Goal: Task Accomplishment & Management: Use online tool/utility

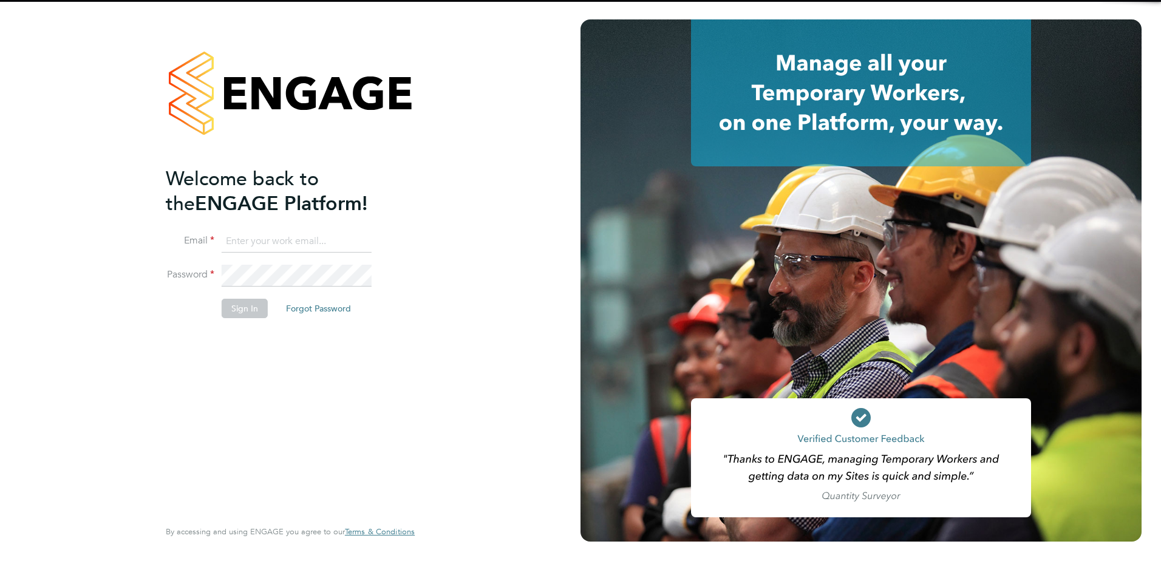
type input "payroll@vgcgroup.co.uk"
click at [477, 123] on div "Welcome back to the ENGAGE Platform! Email payroll@vgcgroup.co.uk Password Sign…" at bounding box center [290, 280] width 581 height 561
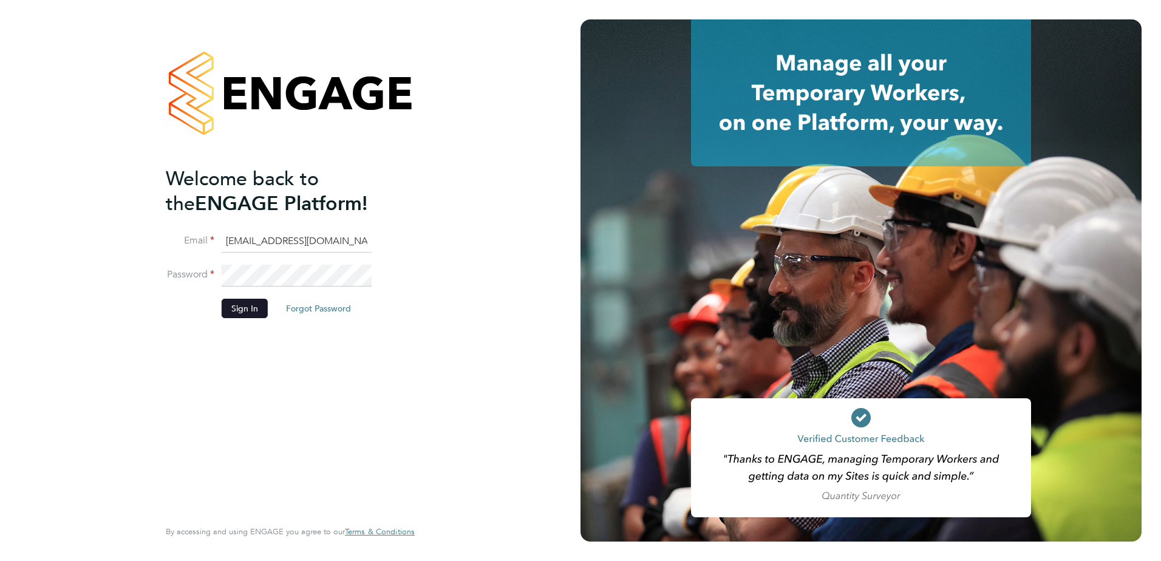
click at [238, 309] on button "Sign In" at bounding box center [245, 308] width 46 height 19
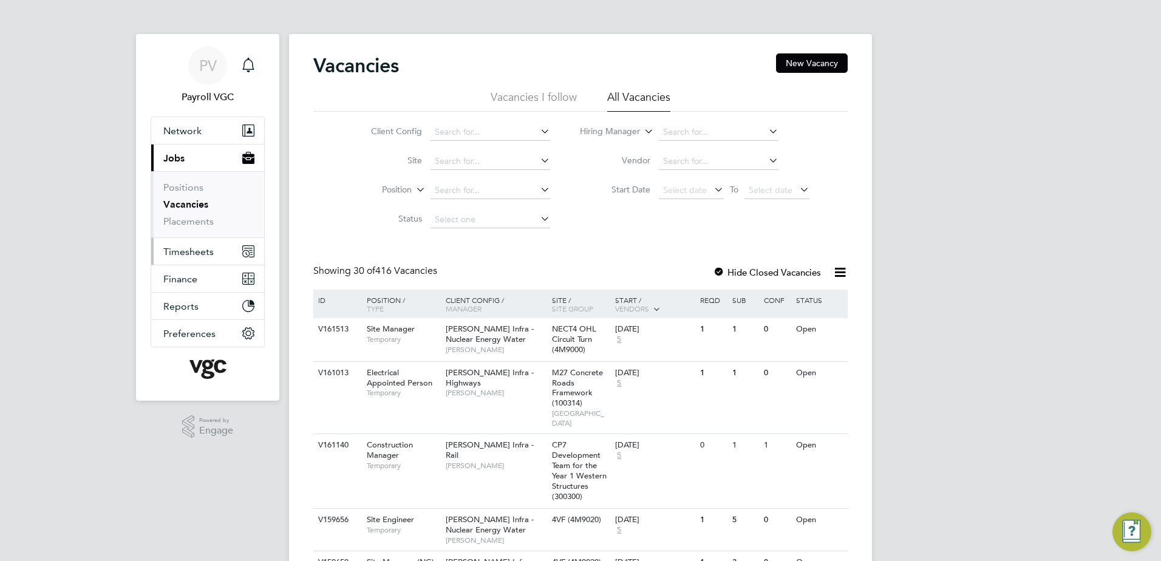
click at [187, 253] on span "Timesheets" at bounding box center [188, 252] width 50 height 12
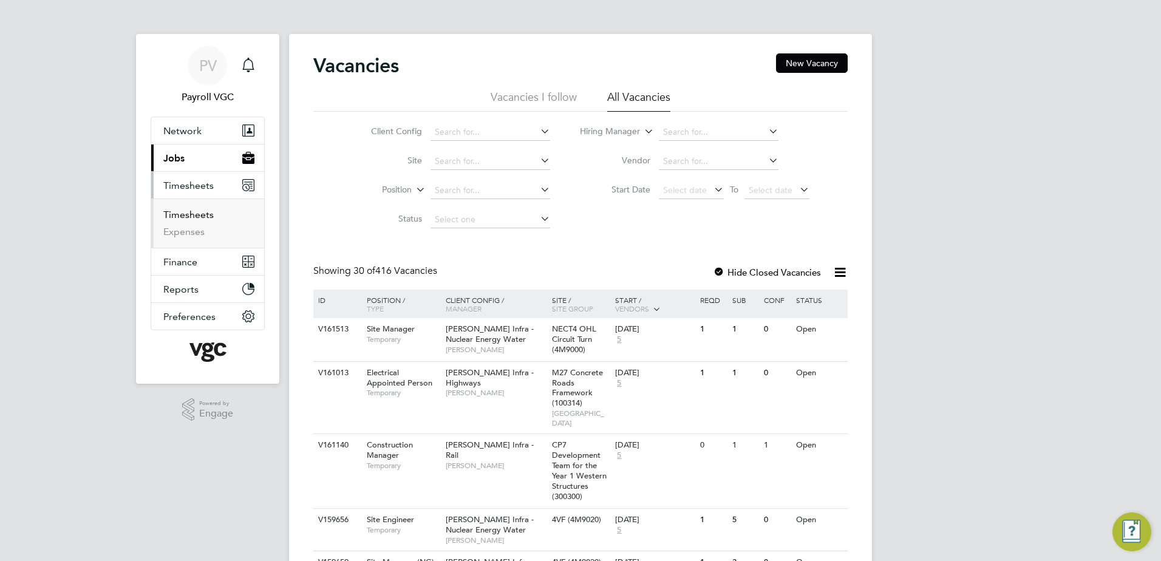
click at [181, 216] on link "Timesheets" at bounding box center [188, 215] width 50 height 12
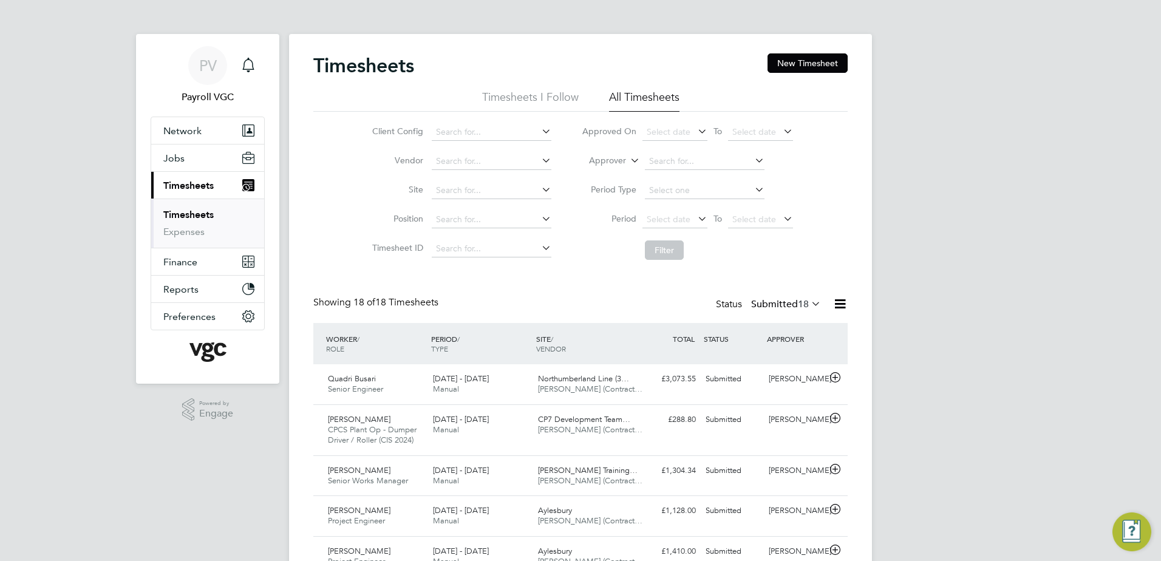
click at [839, 303] on icon at bounding box center [840, 303] width 15 height 15
click at [459, 130] on input at bounding box center [492, 132] width 120 height 17
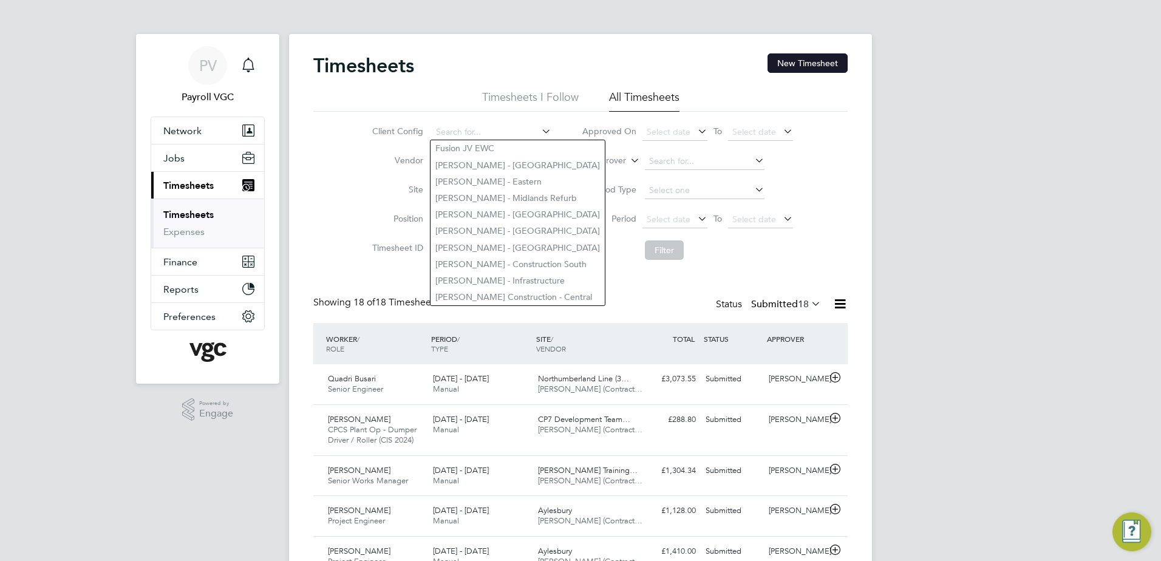
click at [830, 64] on button "New Timesheet" at bounding box center [808, 62] width 80 height 19
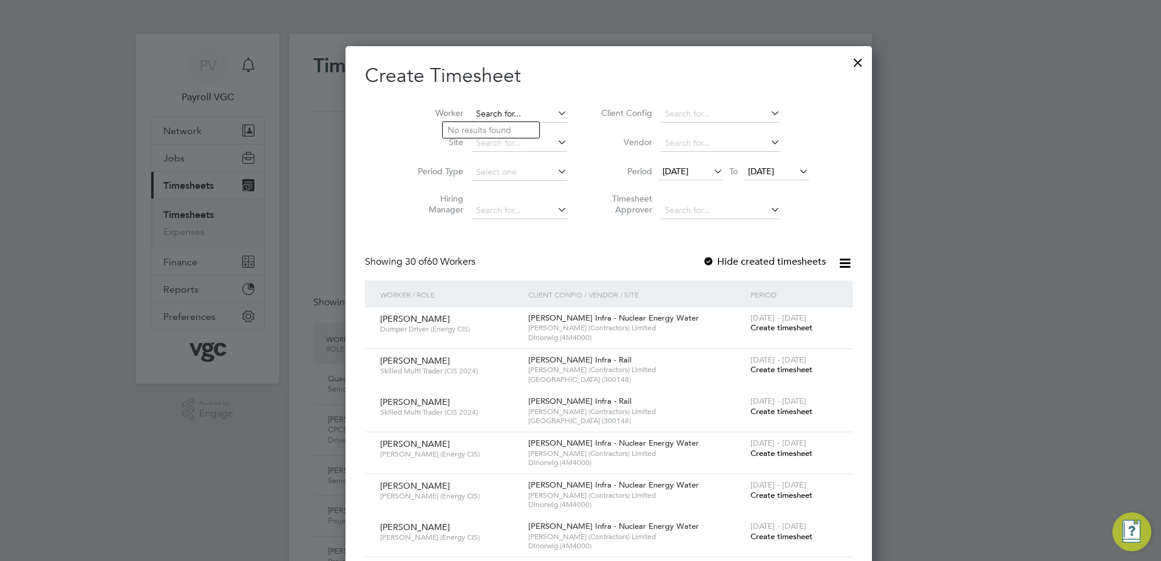
click at [472, 115] on input at bounding box center [519, 114] width 95 height 17
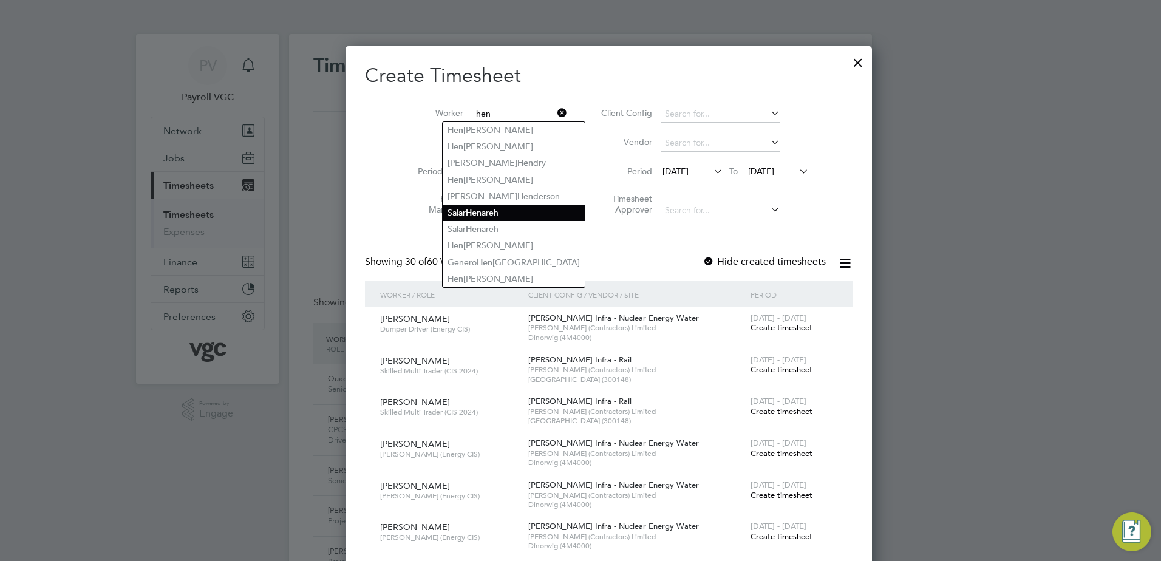
click at [474, 208] on b "Hen" at bounding box center [474, 213] width 16 height 10
type input "Salar Henareh"
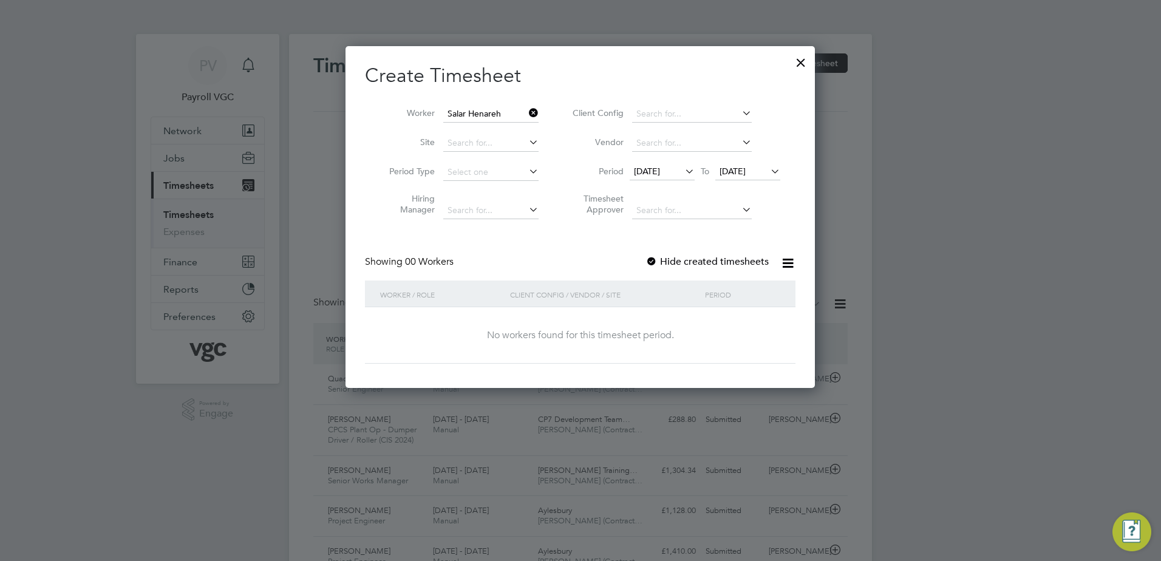
click at [651, 259] on div at bounding box center [652, 262] width 12 height 12
click at [527, 109] on icon at bounding box center [527, 112] width 0 height 17
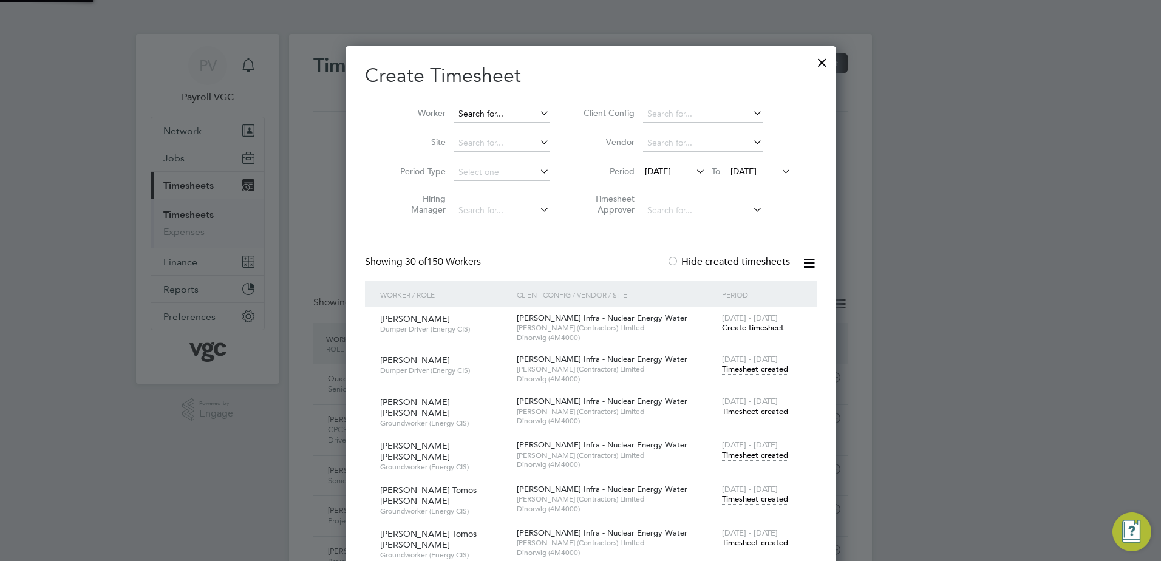
click at [486, 113] on input at bounding box center [501, 114] width 95 height 17
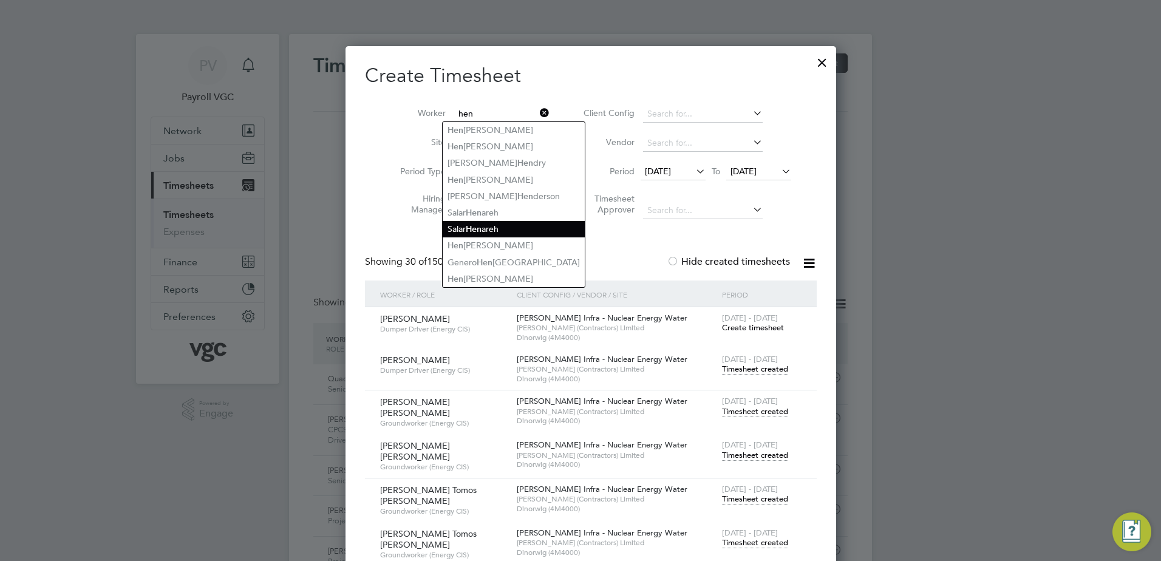
click at [498, 222] on li "Salar Hen areh" at bounding box center [514, 229] width 142 height 16
type input "Salar Henareh"
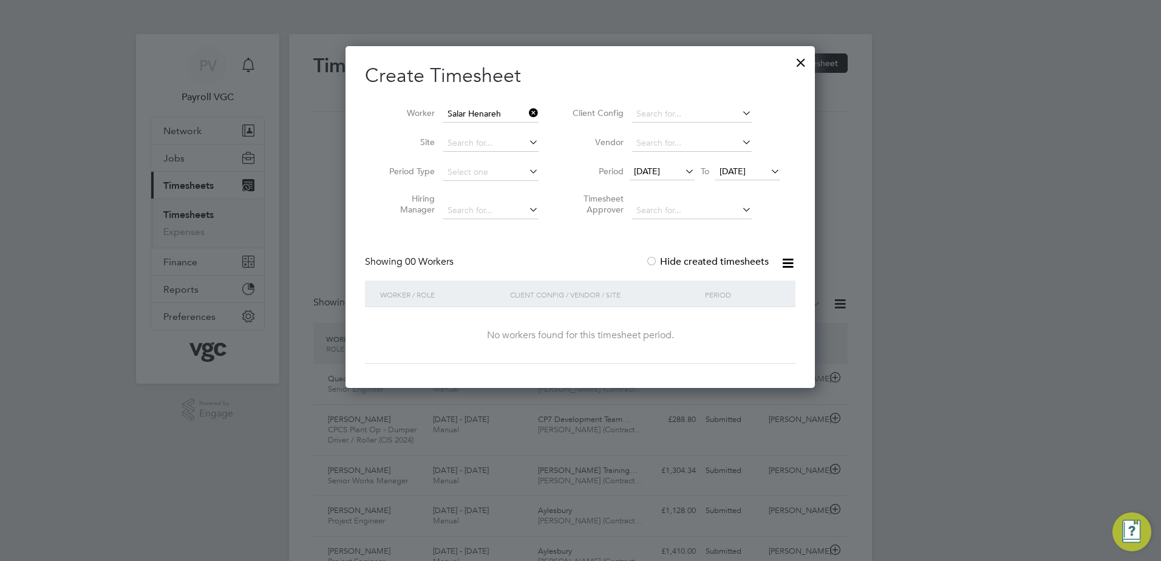
click at [527, 112] on icon at bounding box center [527, 112] width 0 height 17
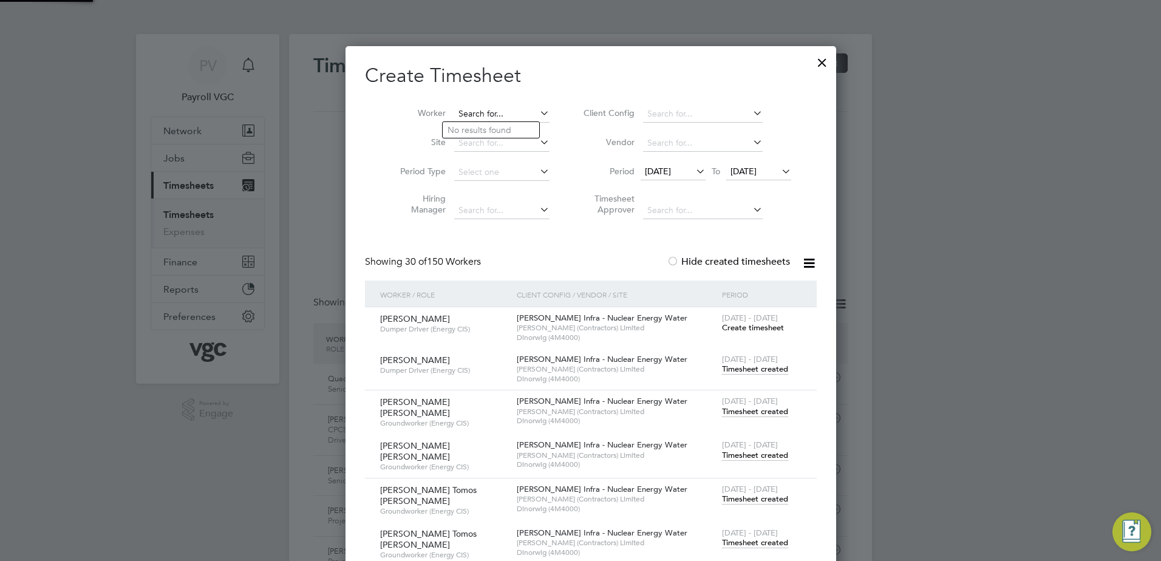
click at [493, 114] on input at bounding box center [501, 114] width 95 height 17
type input "s"
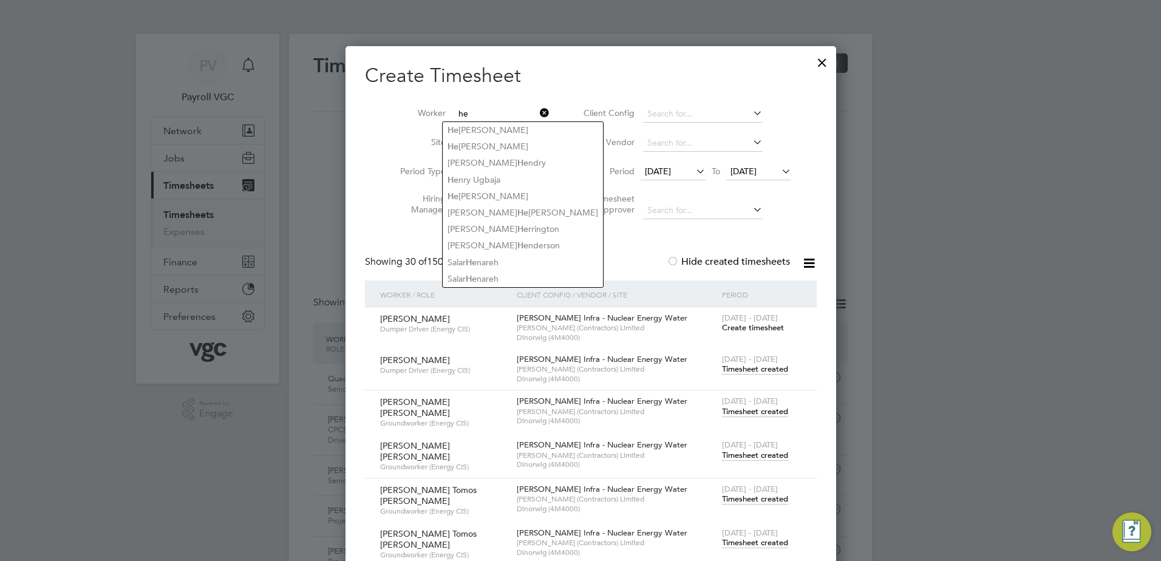
type input "he"
click at [811, 61] on div at bounding box center [822, 60] width 22 height 22
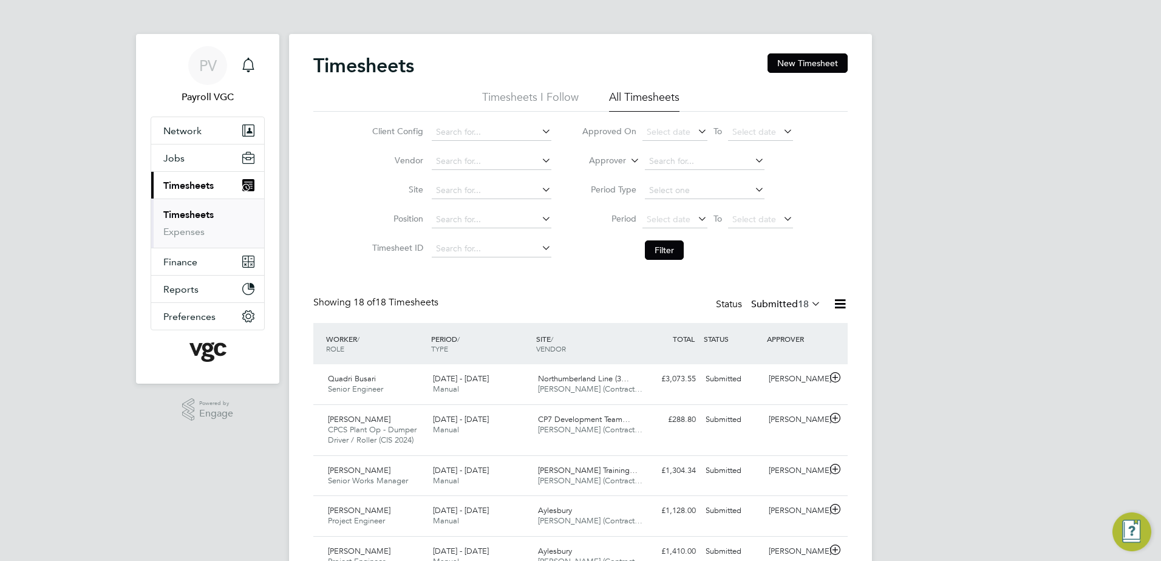
click at [187, 211] on link "Timesheets" at bounding box center [188, 215] width 50 height 12
click at [170, 214] on link "Timesheets" at bounding box center [188, 215] width 50 height 12
click at [836, 308] on icon at bounding box center [840, 303] width 15 height 15
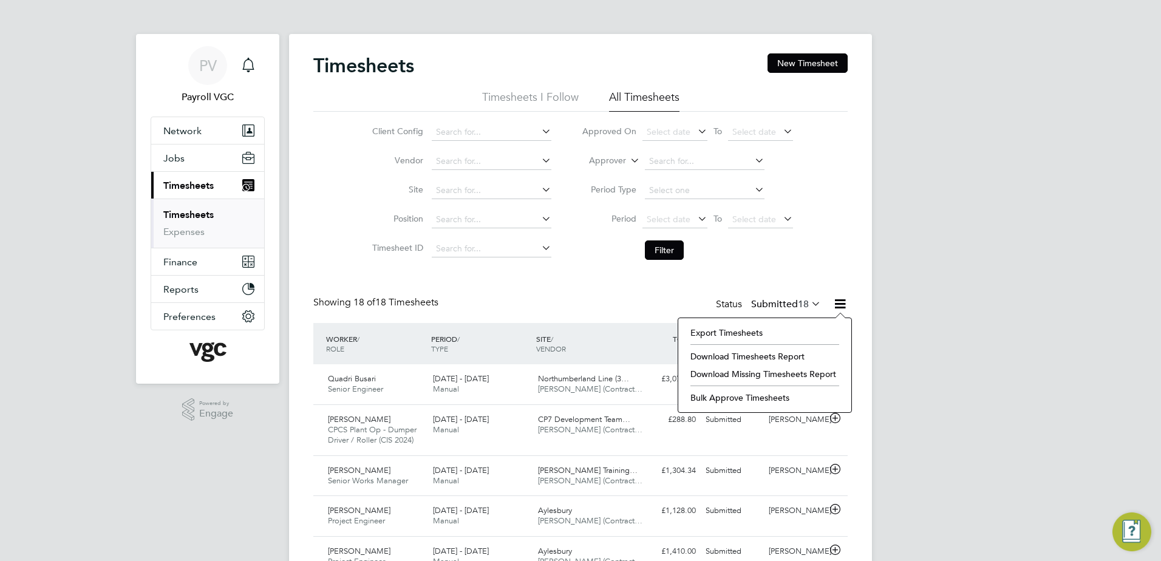
click at [747, 329] on li "Export Timesheets" at bounding box center [764, 332] width 161 height 17
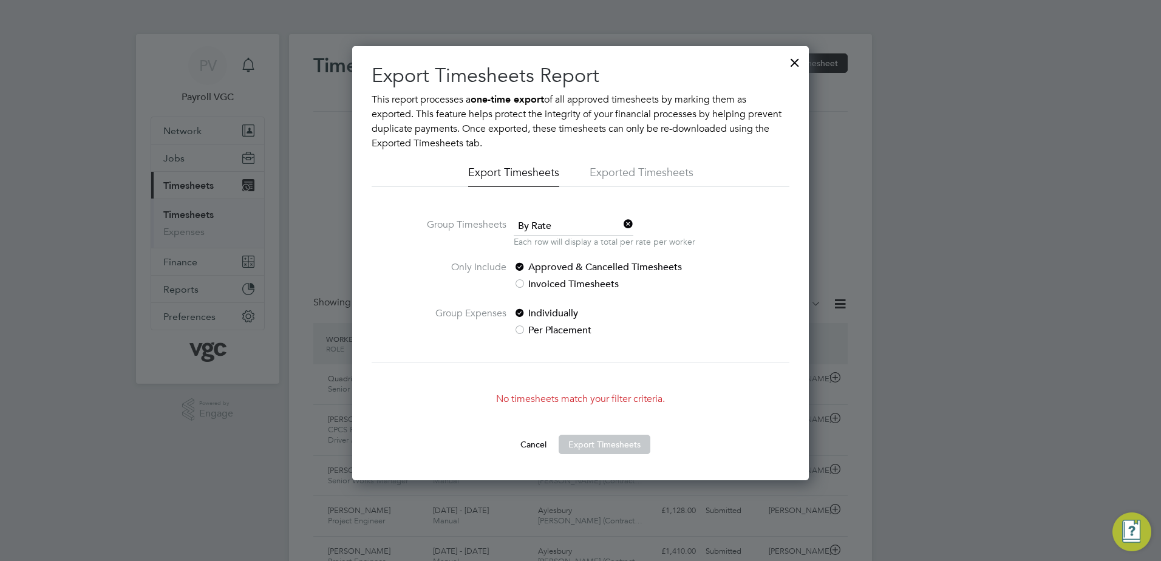
click at [796, 58] on div at bounding box center [795, 60] width 22 height 22
